Goal: Information Seeking & Learning: Compare options

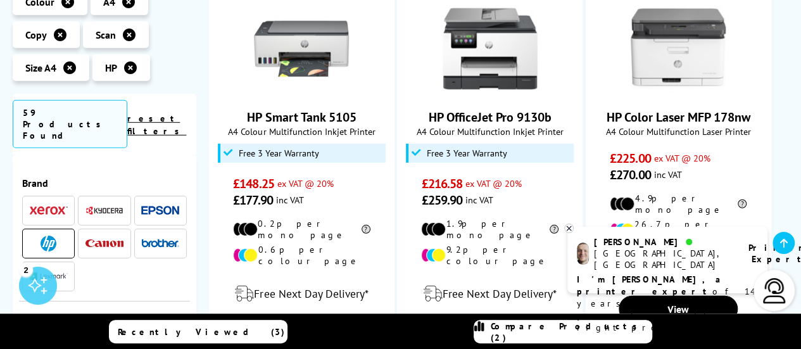
scroll to position [1963, 0]
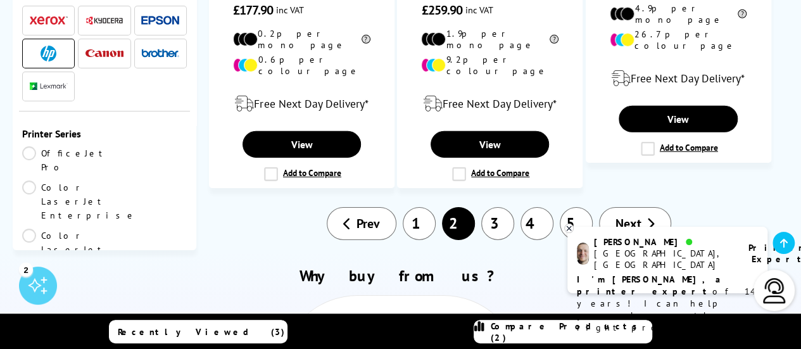
click at [494, 207] on link "3" at bounding box center [497, 223] width 33 height 33
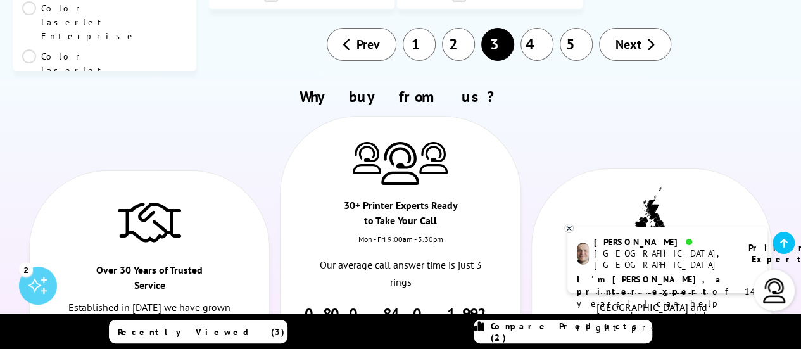
scroll to position [2027, 0]
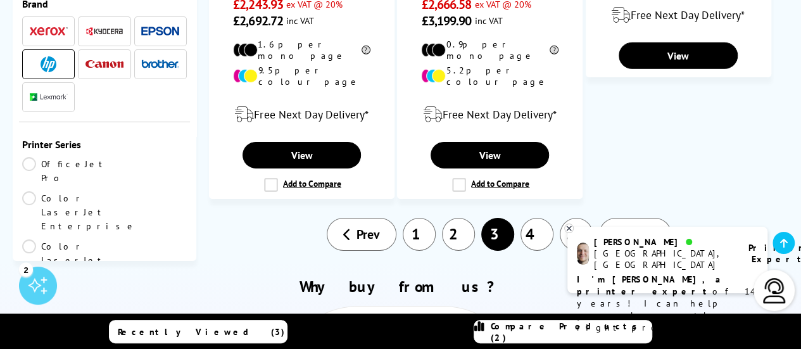
click at [529, 218] on link "4" at bounding box center [537, 234] width 33 height 33
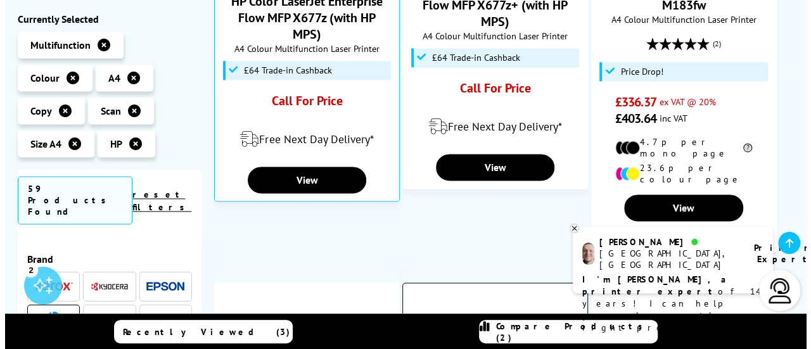
scroll to position [950, 0]
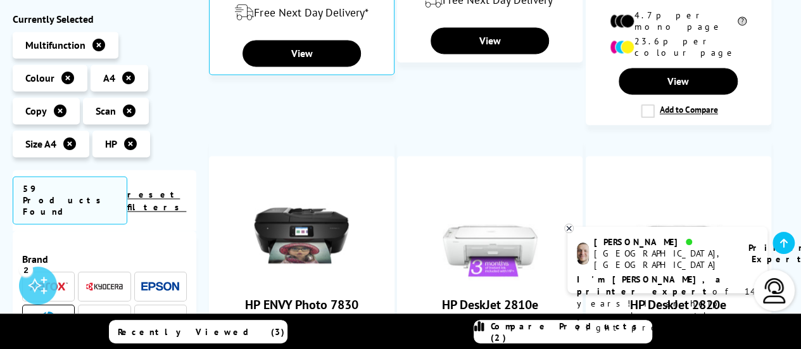
click at [589, 329] on span "Compare Products (2)" at bounding box center [571, 331] width 161 height 23
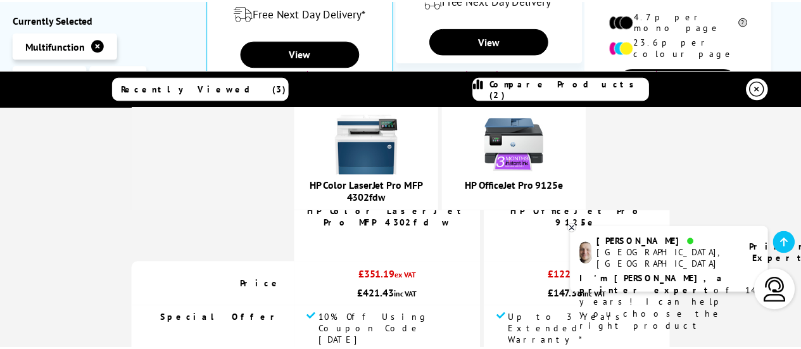
scroll to position [127, 0]
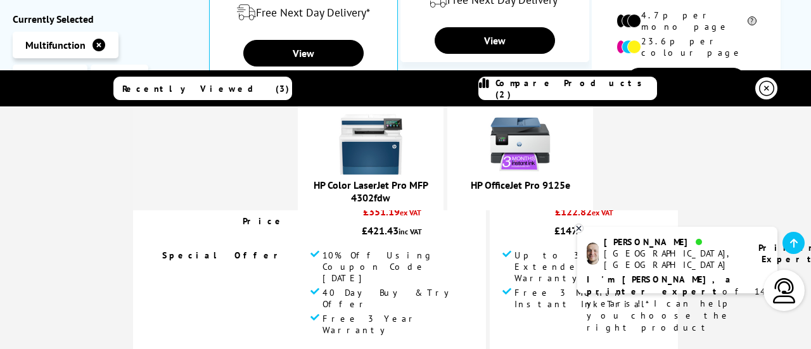
click at [575, 229] on icon at bounding box center [578, 229] width 8 height 10
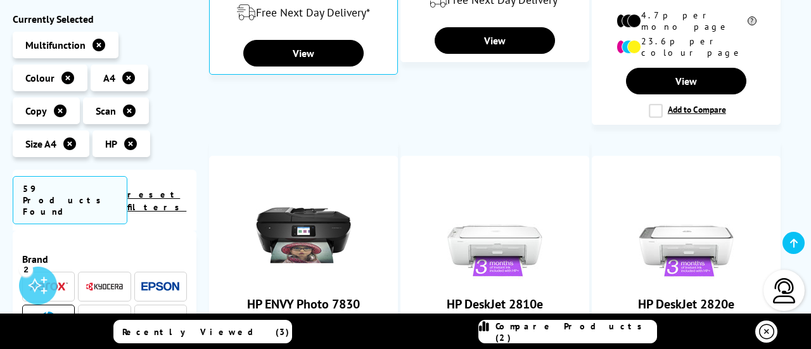
scroll to position [0, 0]
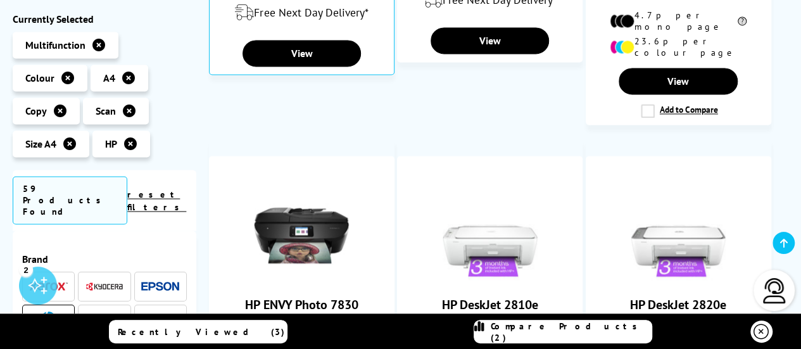
click at [550, 333] on span "Compare Products (2)" at bounding box center [571, 331] width 161 height 23
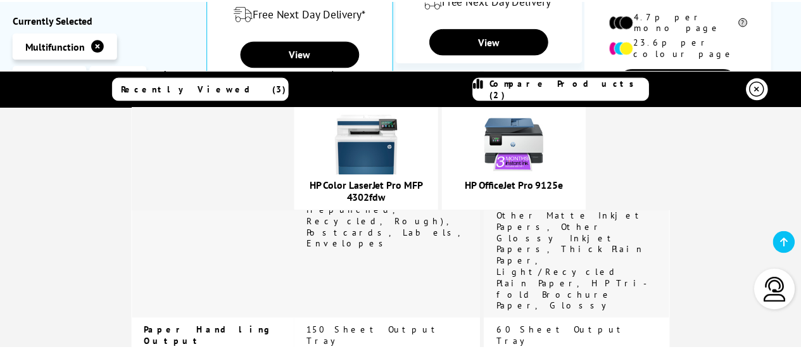
scroll to position [3193, 0]
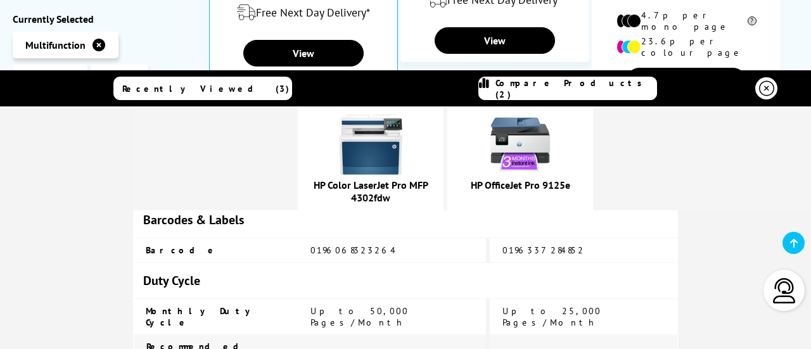
click at [761, 82] on icon at bounding box center [766, 88] width 15 height 15
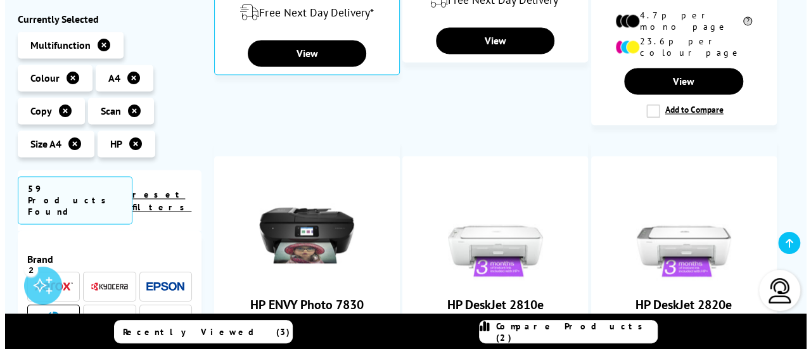
scroll to position [0, 0]
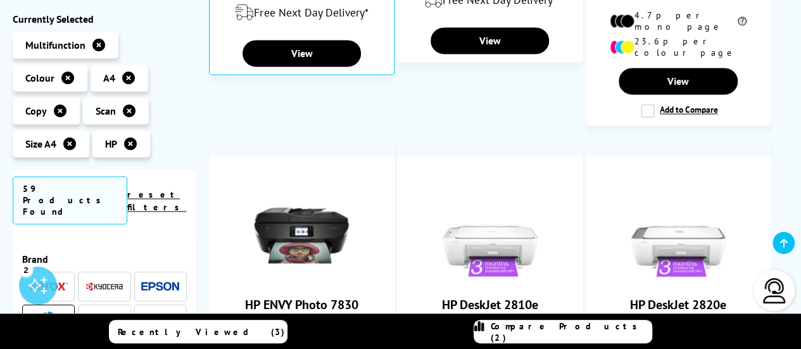
click at [581, 334] on span "Compare Products (2)" at bounding box center [571, 331] width 161 height 23
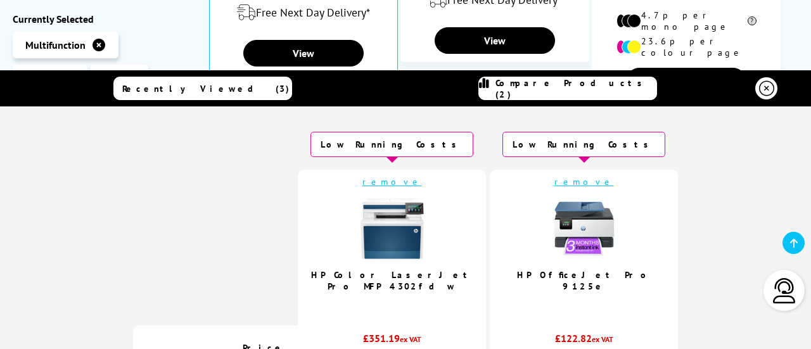
click at [755, 87] on link at bounding box center [766, 88] width 22 height 22
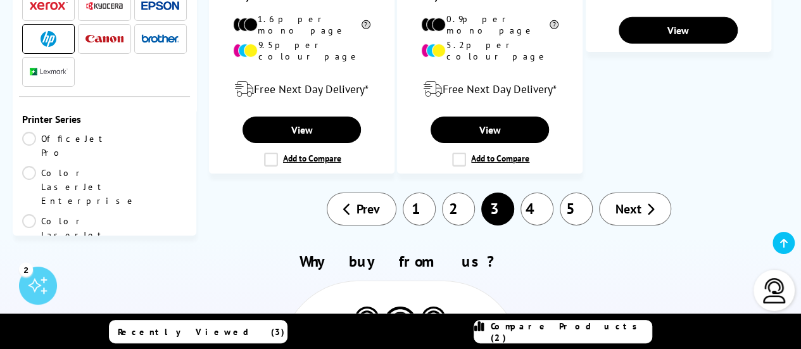
scroll to position [2027, 0]
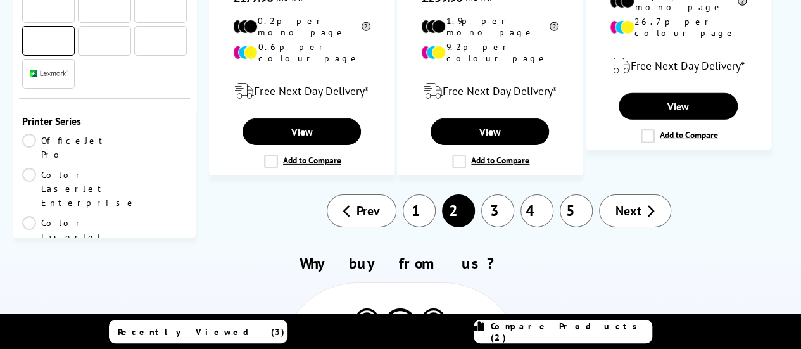
scroll to position [1963, 0]
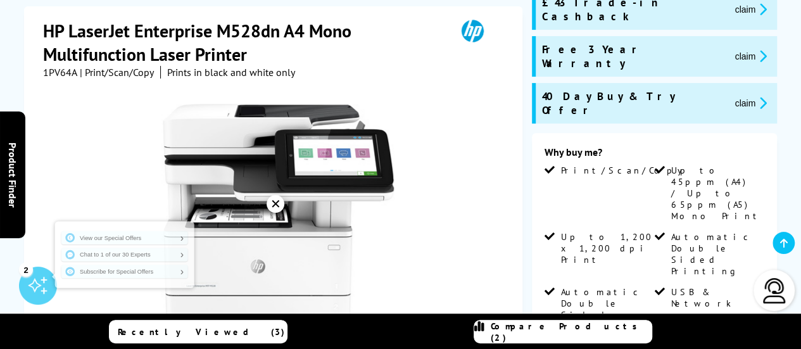
scroll to position [380, 0]
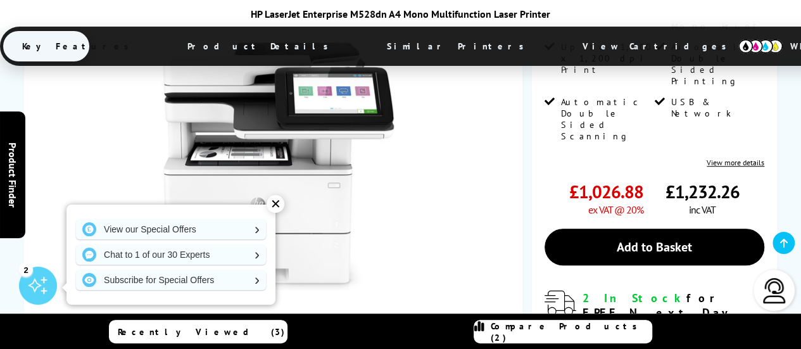
click at [278, 201] on div "✕" at bounding box center [276, 204] width 18 height 18
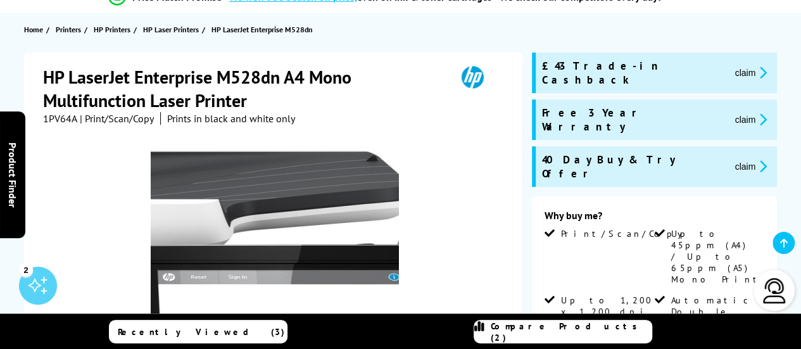
scroll to position [0, 0]
